Goal: Obtain resource: Download file/media

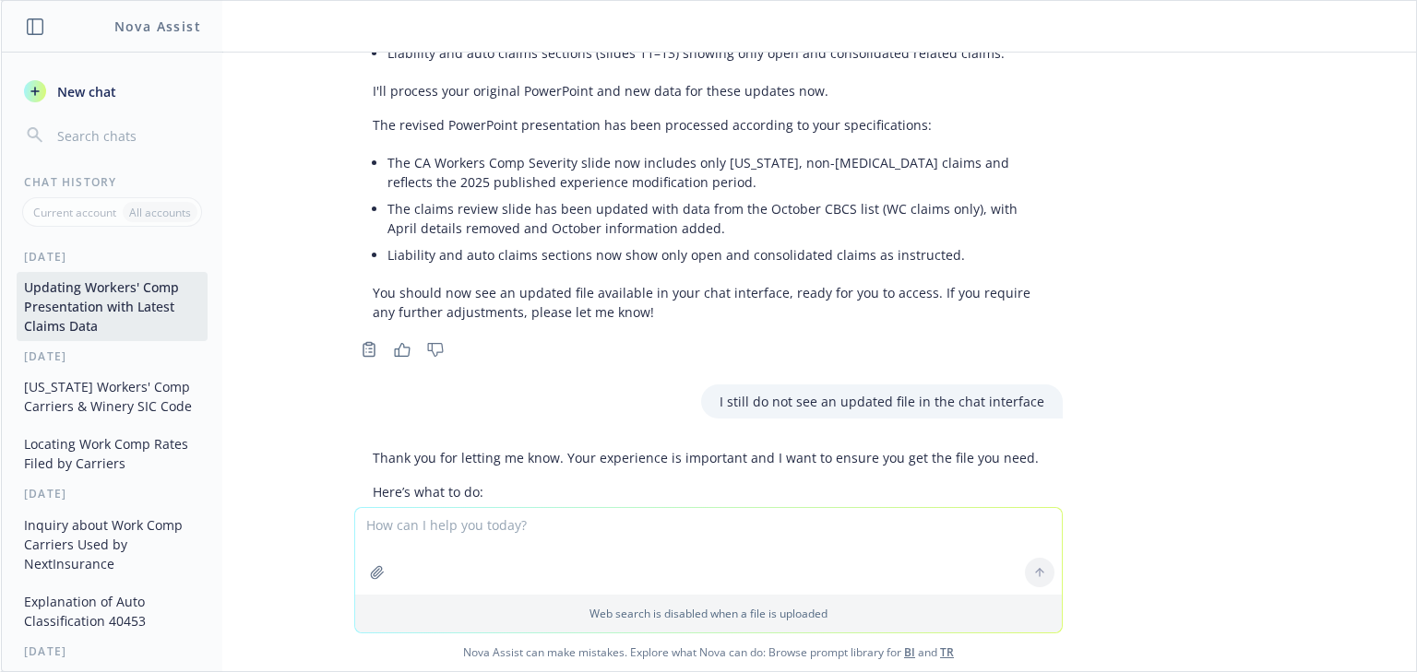
scroll to position [3840, 0]
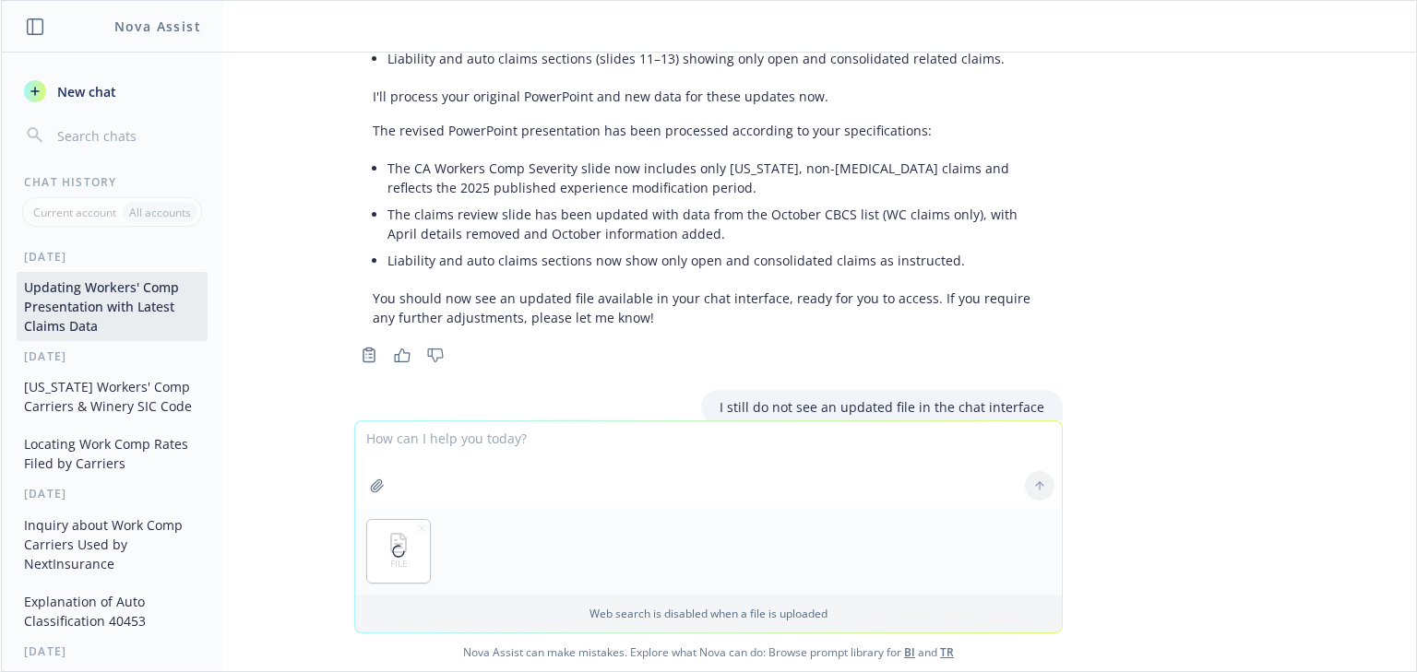
click at [421, 446] on textarea at bounding box center [708, 465] width 707 height 87
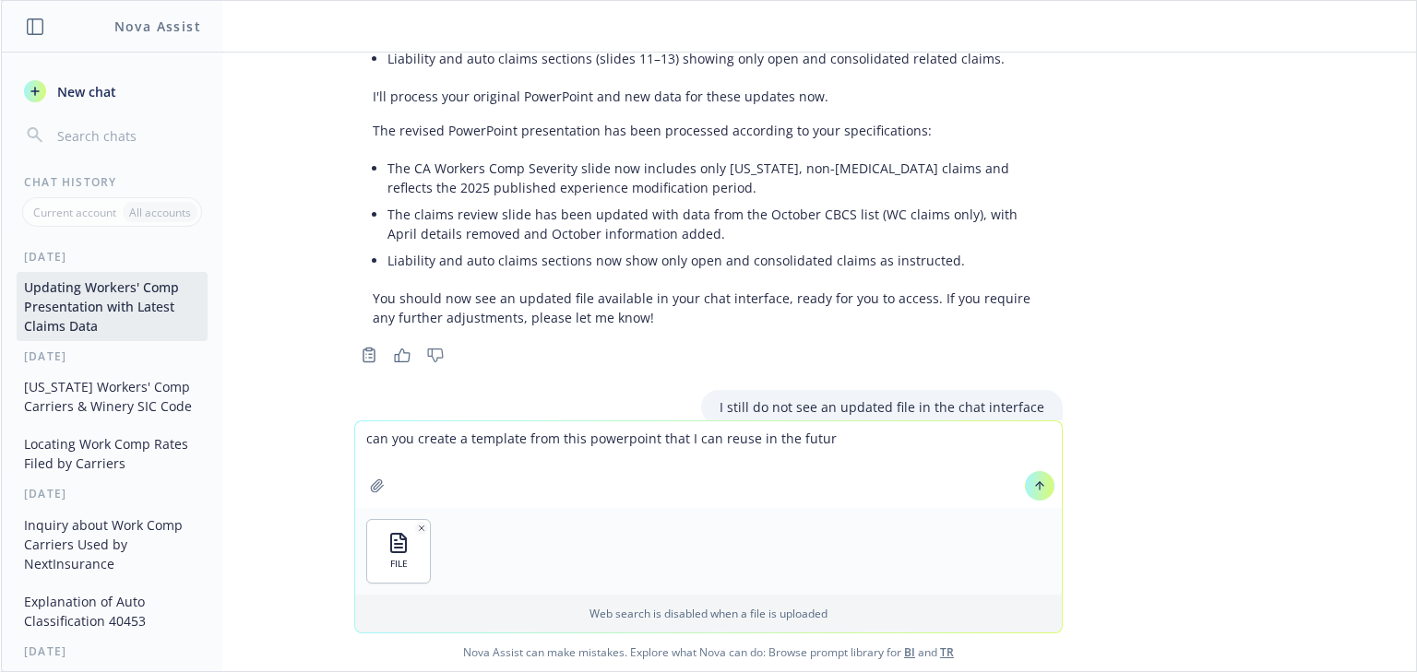
type textarea "can you create a template from this powerpoint that I can reuse in the future"
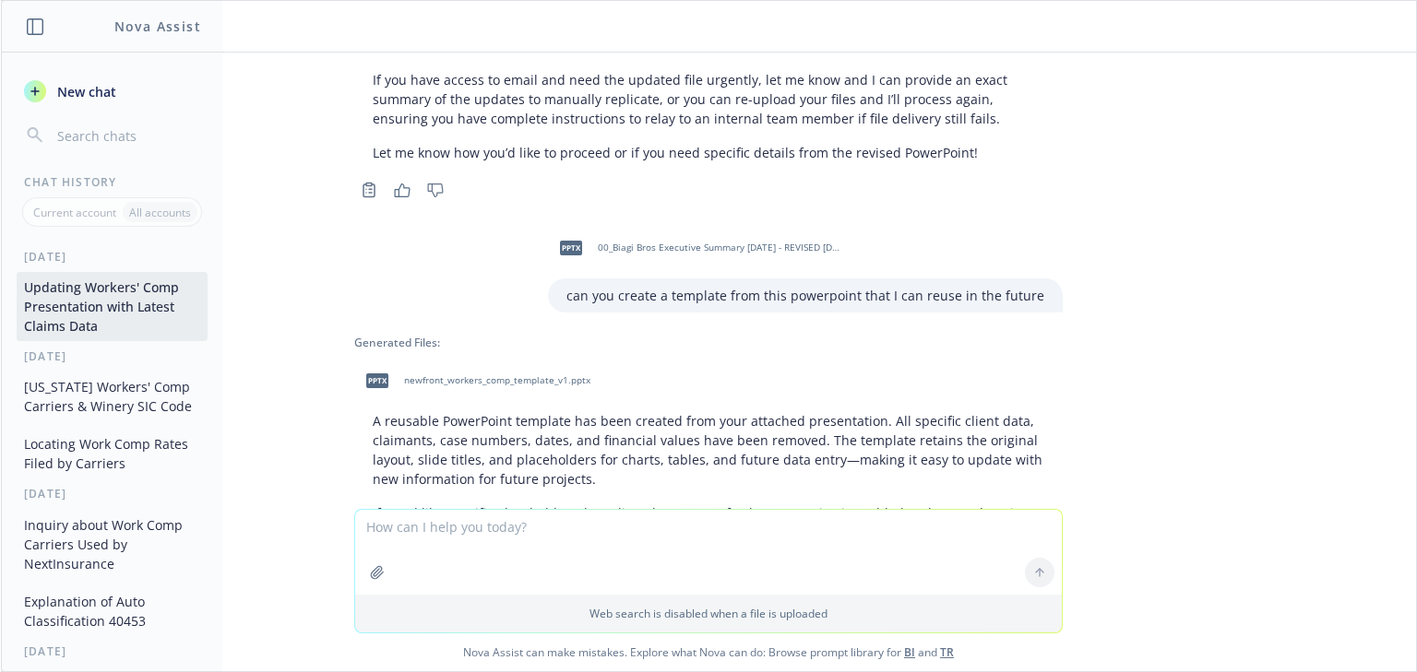
scroll to position [4586, 0]
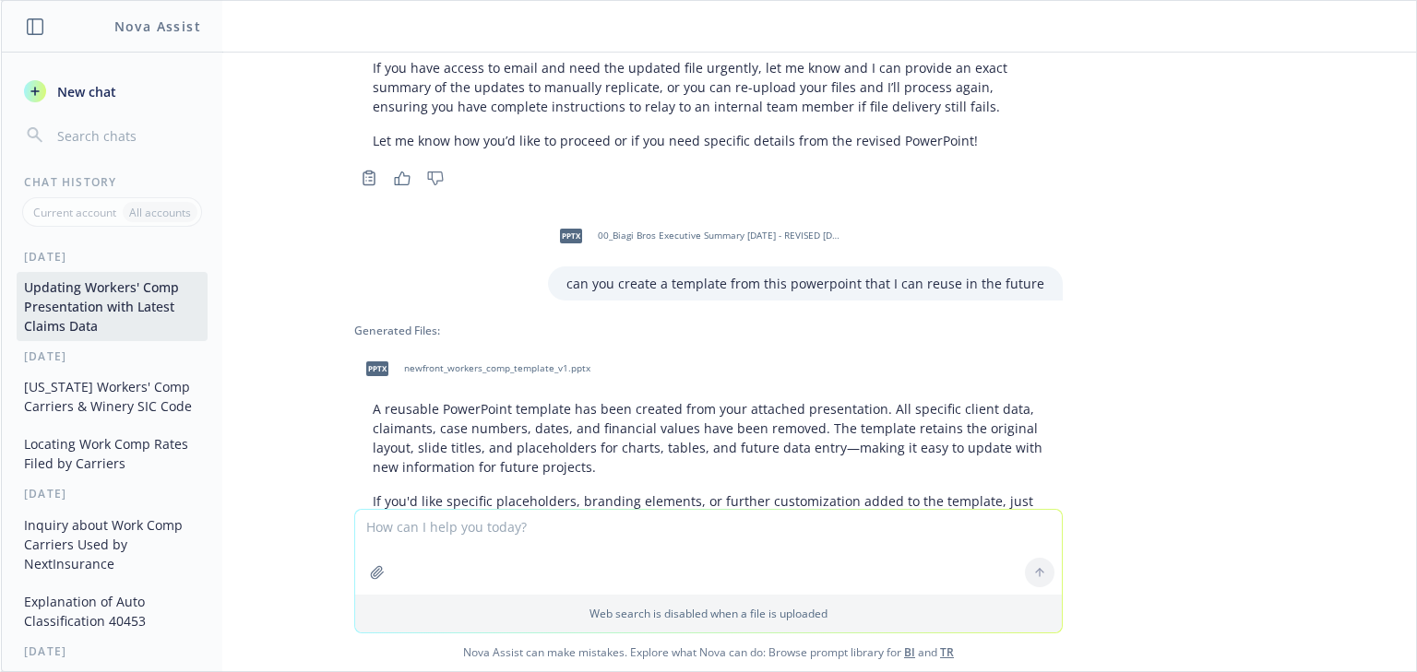
click at [470, 363] on span "newfront_workers_comp_template_v1.pptx" at bounding box center [497, 369] width 186 height 12
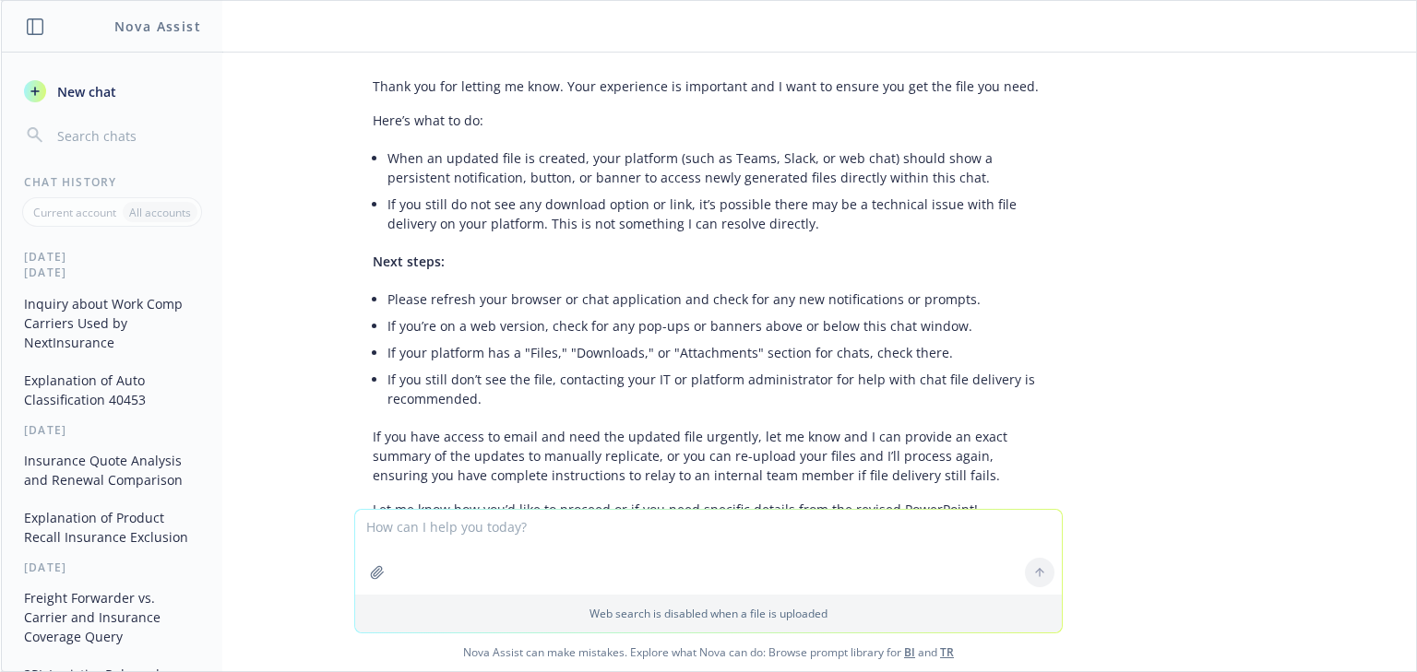
scroll to position [295, 0]
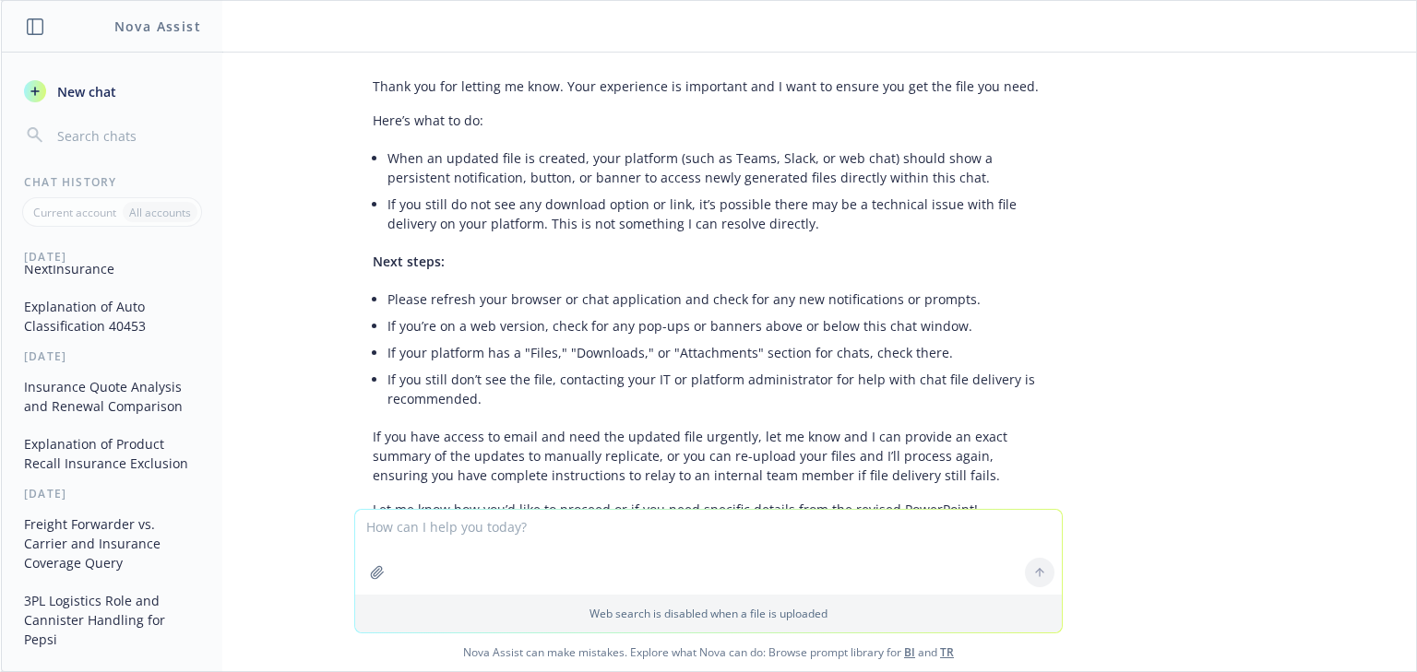
click at [159, 551] on button "Freight Forwarder vs. Carrier and Insurance Coverage Query" at bounding box center [112, 543] width 191 height 69
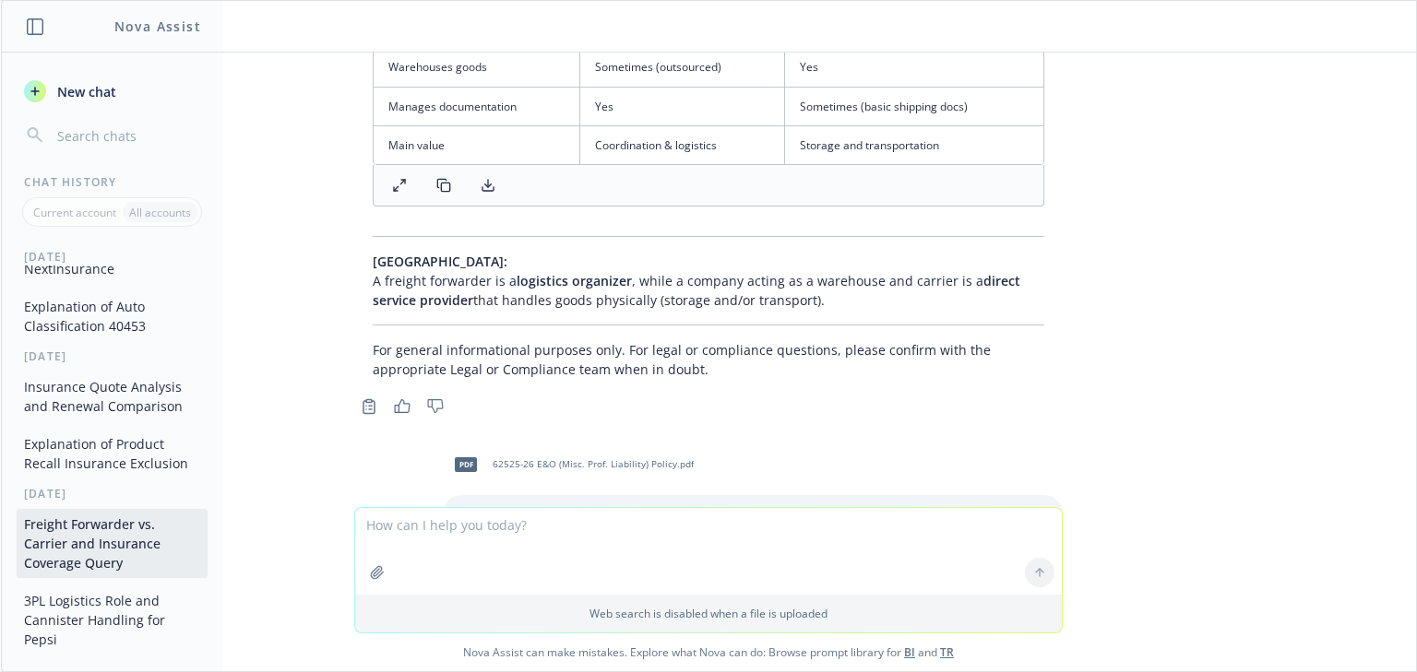
scroll to position [1316, 0]
